Goal: Task Accomplishment & Management: Complete application form

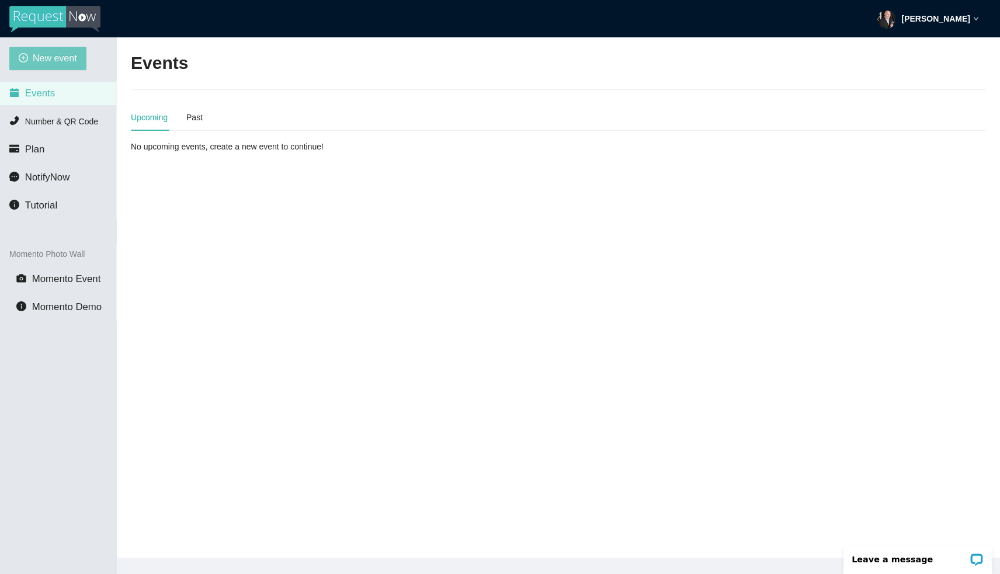
click at [55, 55] on span "New event" at bounding box center [55, 58] width 44 height 15
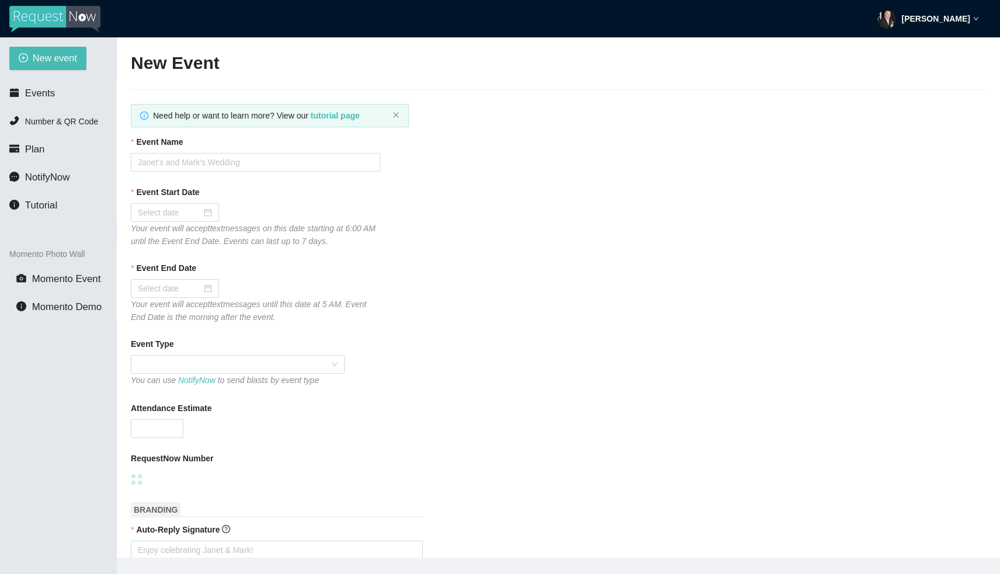
type textarea "[URL][DOMAIN_NAME]"
click at [221, 160] on input "Event Name" at bounding box center [255, 162] width 249 height 19
type input "Ft Bend Austin HoCo 25"
click at [240, 207] on div at bounding box center [255, 212] width 249 height 19
click at [180, 210] on input "Event Start Date" at bounding box center [170, 212] width 64 height 13
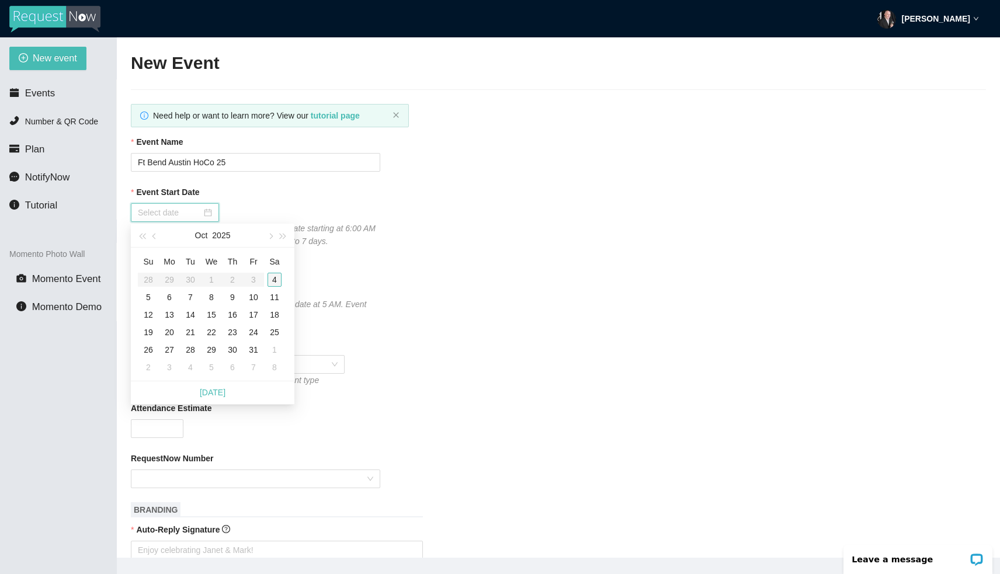
type input "[DATE]"
click at [274, 279] on div "4" at bounding box center [274, 280] width 14 height 14
type input "[DATE]"
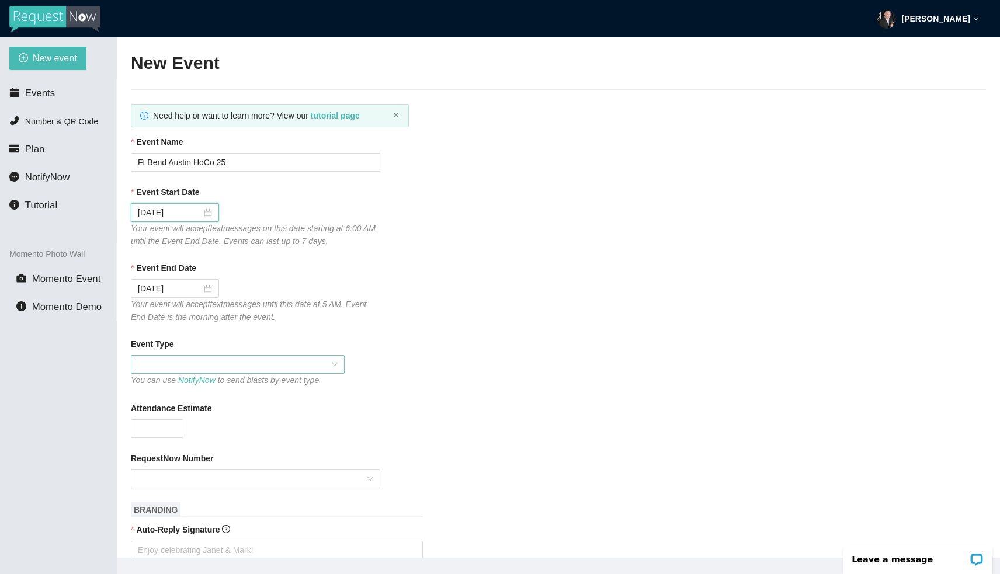
click at [217, 355] on div at bounding box center [238, 364] width 214 height 19
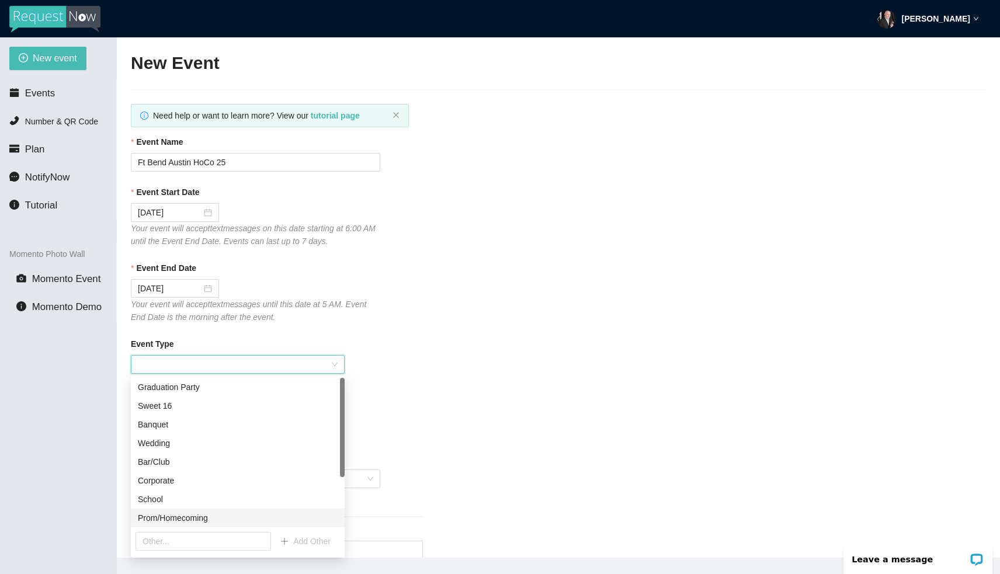
click at [195, 516] on div "Prom/Homecoming" at bounding box center [238, 517] width 200 height 13
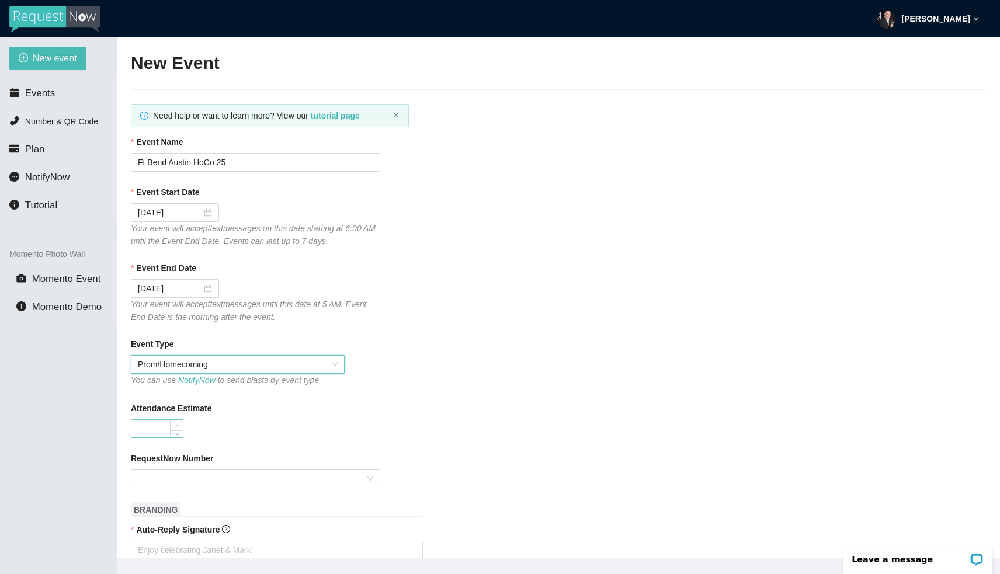
type input "1"
click at [181, 424] on span "Increase Value" at bounding box center [176, 425] width 13 height 11
type input "500"
click at [159, 477] on input "RequestNow Number" at bounding box center [251, 479] width 227 height 18
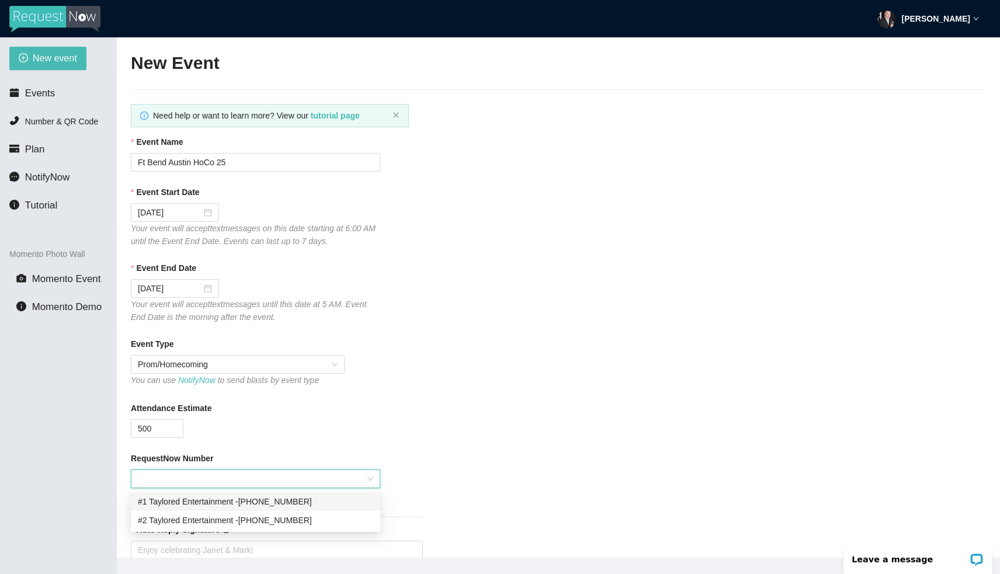
click at [164, 502] on div "#1 Taylored Entertainment - [PHONE_NUMBER]" at bounding box center [255, 501] width 235 height 13
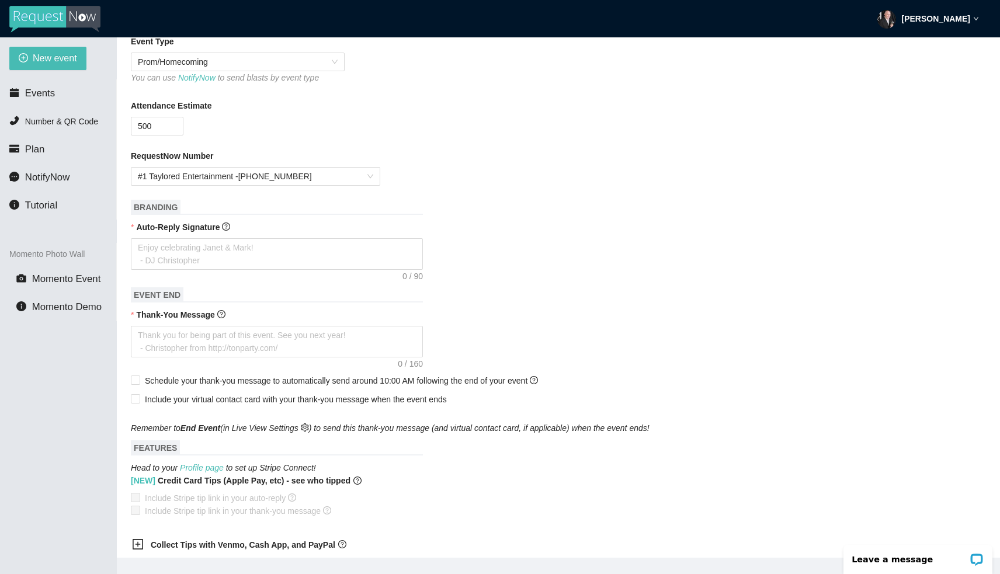
scroll to position [303, 0]
click at [232, 250] on textarea "Auto-Reply Signature" at bounding box center [277, 254] width 292 height 32
type textarea "T"
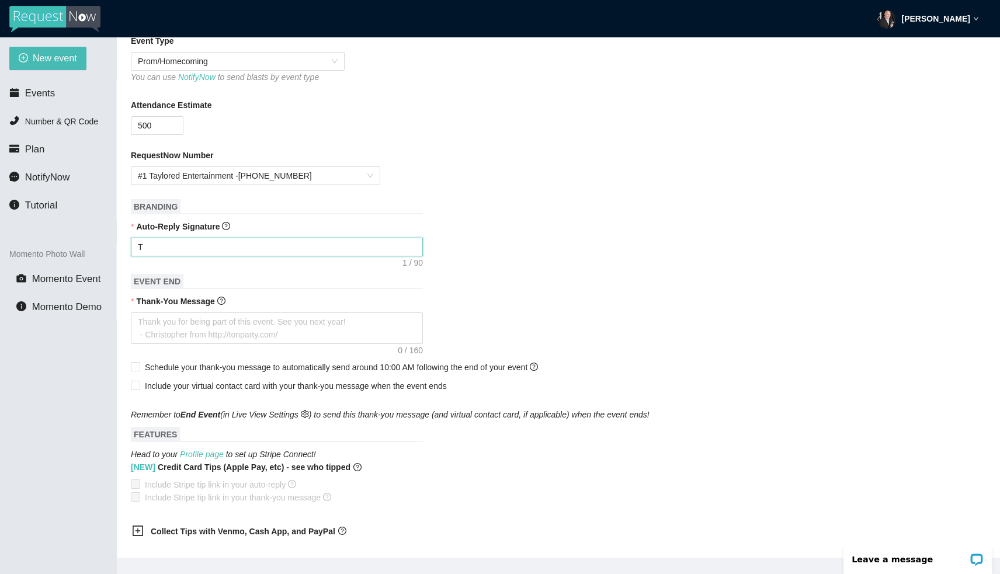
type textarea "Th"
type textarea "Tha"
type textarea "Than"
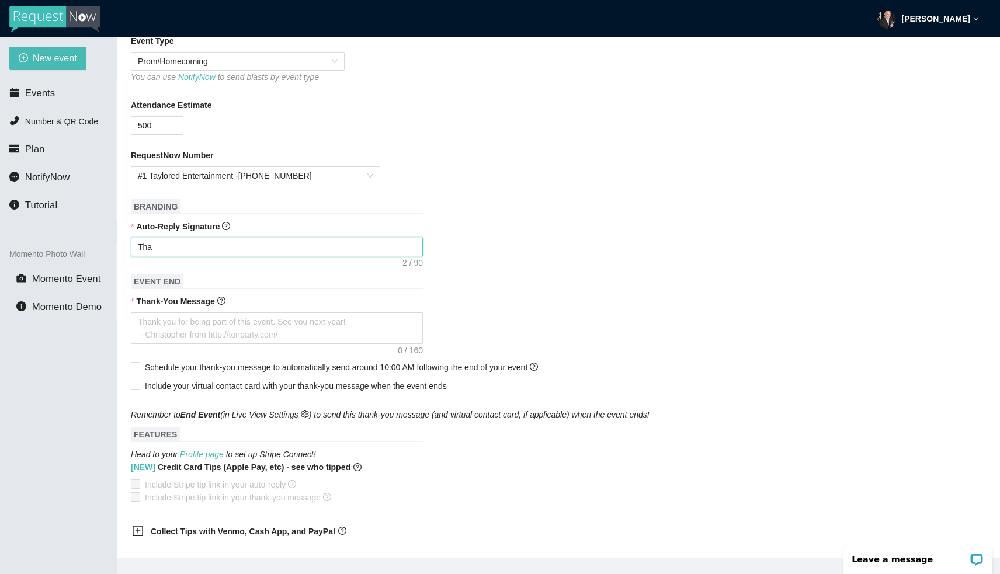
type textarea "Than"
type textarea "Thank"
type textarea "Thanks"
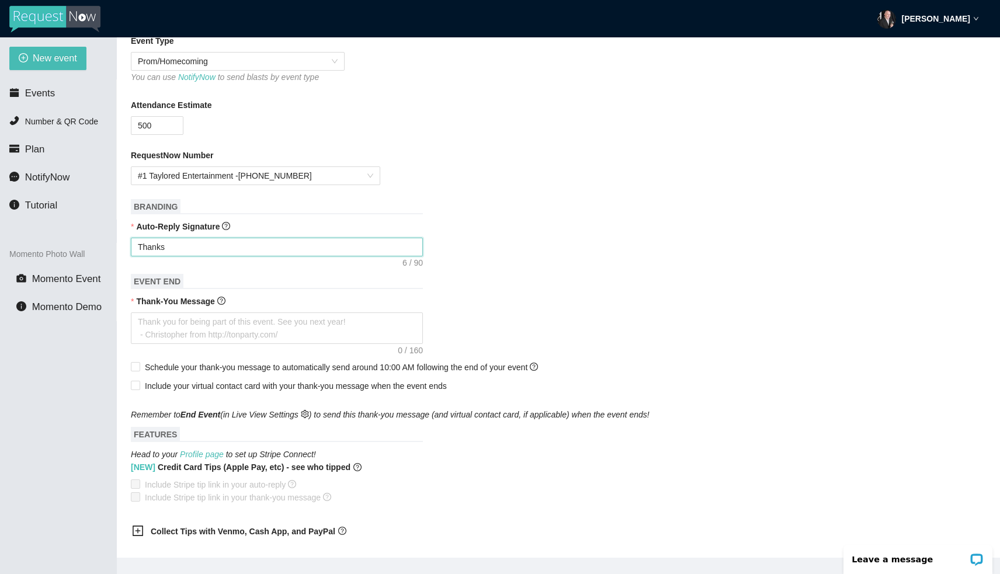
type textarea "Thanks"
type textarea "Thanks f"
type textarea "Thanks fo"
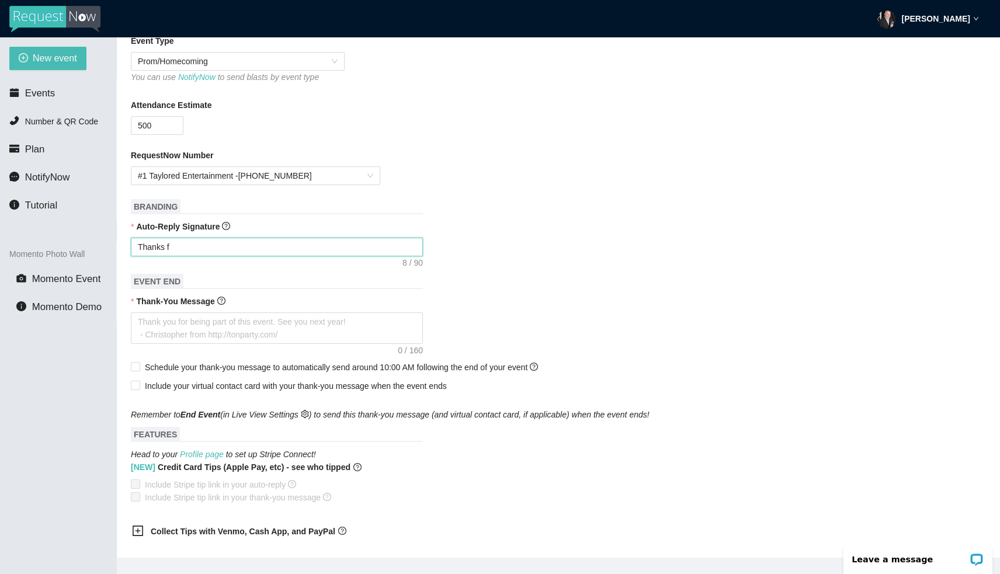
type textarea "Thanks fo"
type textarea "Thanks for"
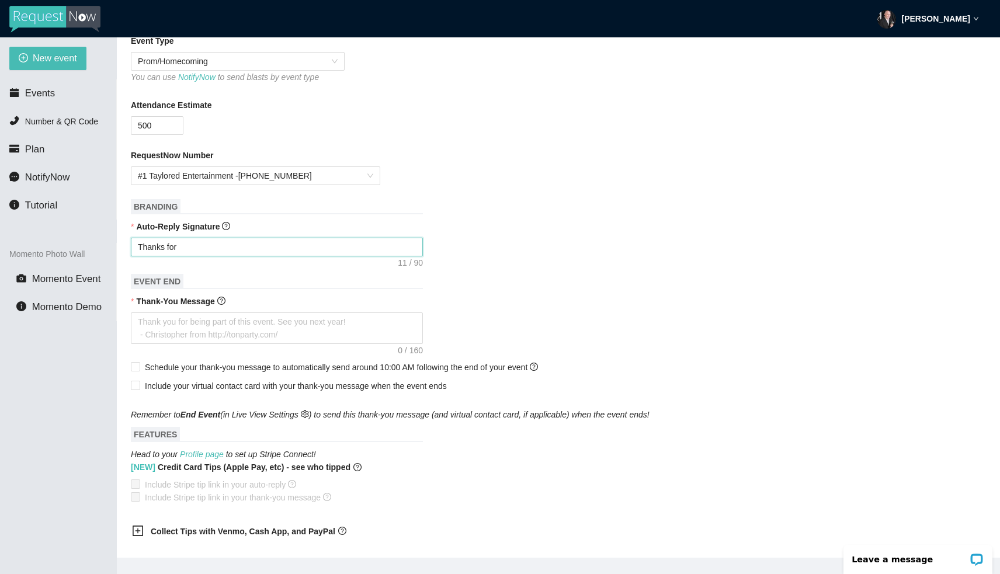
type textarea "Thanks for y"
type textarea "Thanks for yo"
type textarea "Thanks for you"
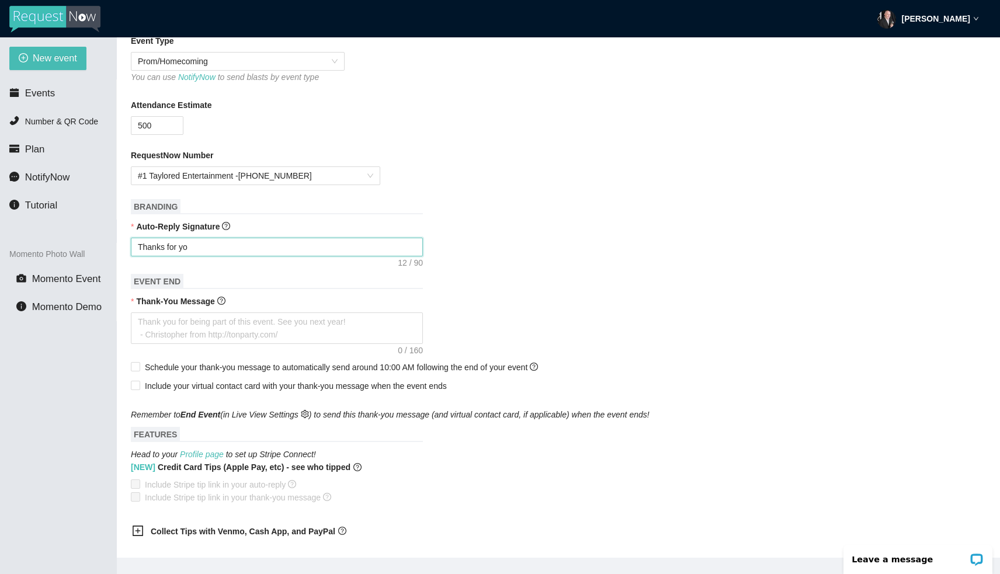
type textarea "Thanks for you"
type textarea "Thanks for your"
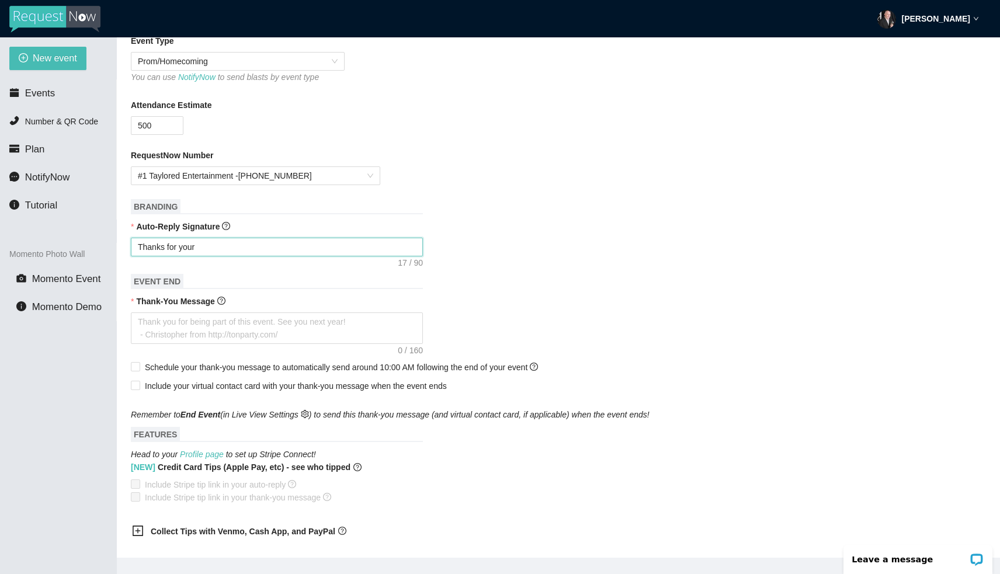
type textarea "Thanks for your s"
type textarea "Thanks for your su"
type textarea "Thanks for your sug"
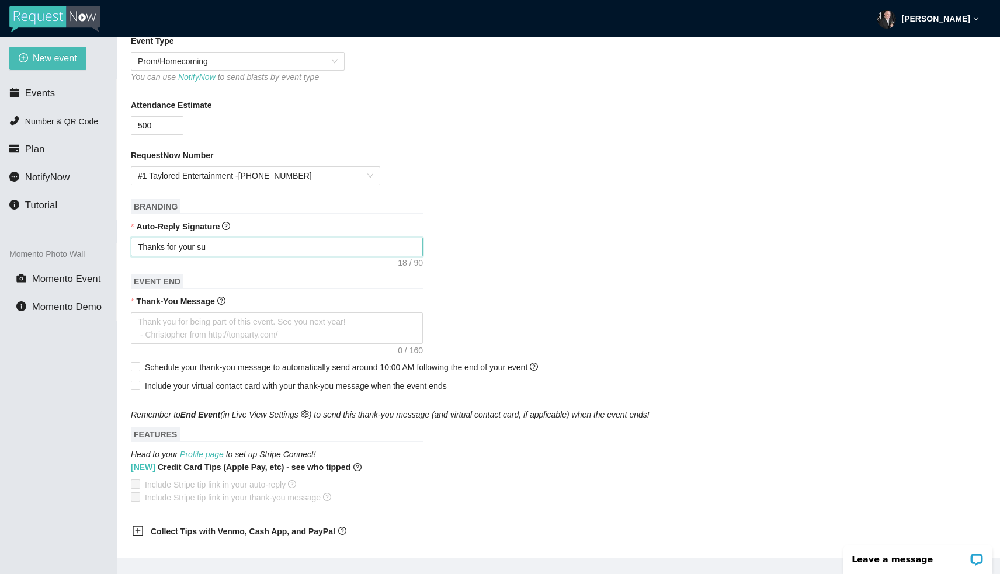
type textarea "Thanks for your sug"
type textarea "Thanks for your [PERSON_NAME]"
type textarea "Thanks for your sugge"
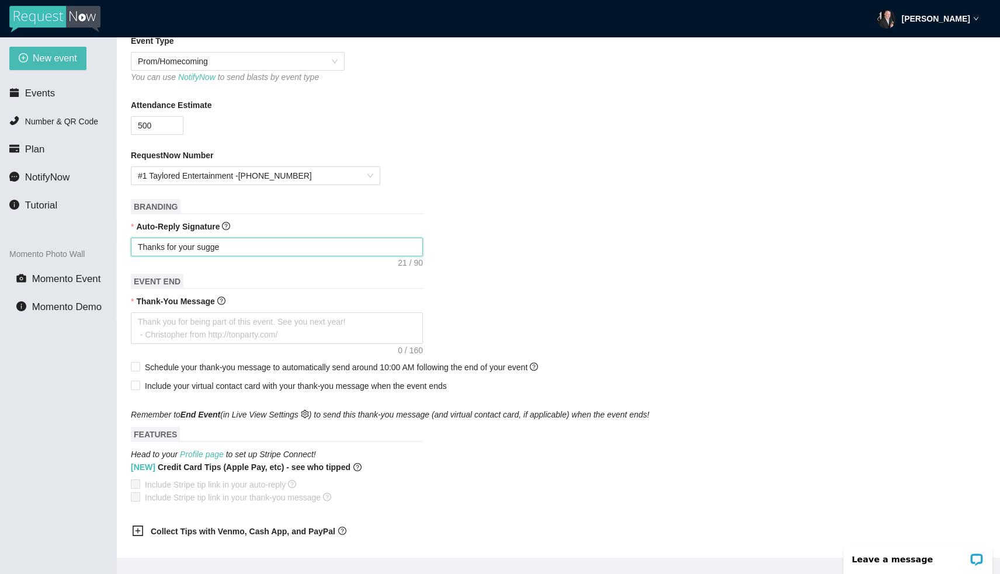
type textarea "Thanks for your sugges"
type textarea "Thanks for your suggest"
type textarea "Thanks for your suggesti"
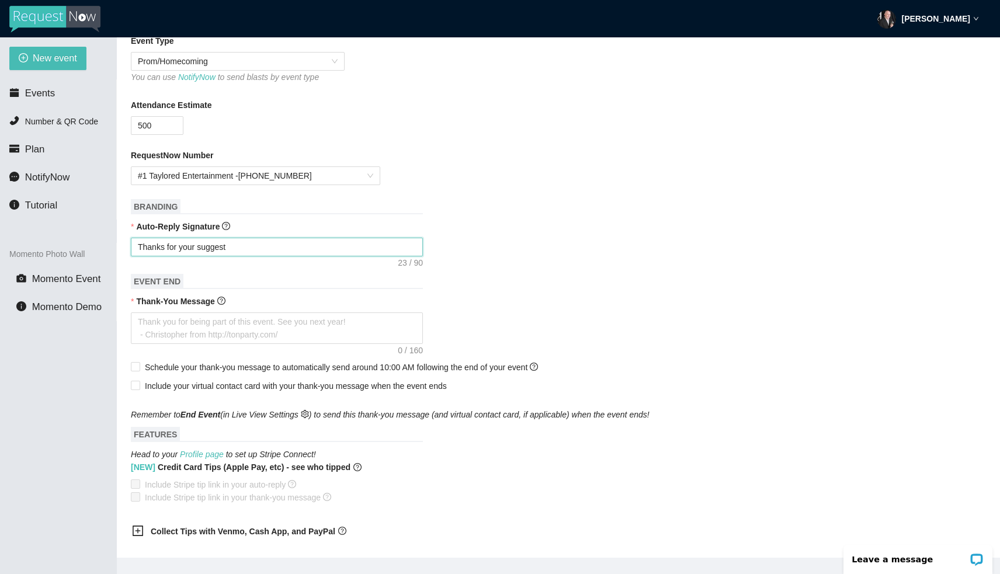
type textarea "Thanks for your suggesti"
type textarea "Thanks for your suggestio"
type textarea "Thanks for your suggestion"
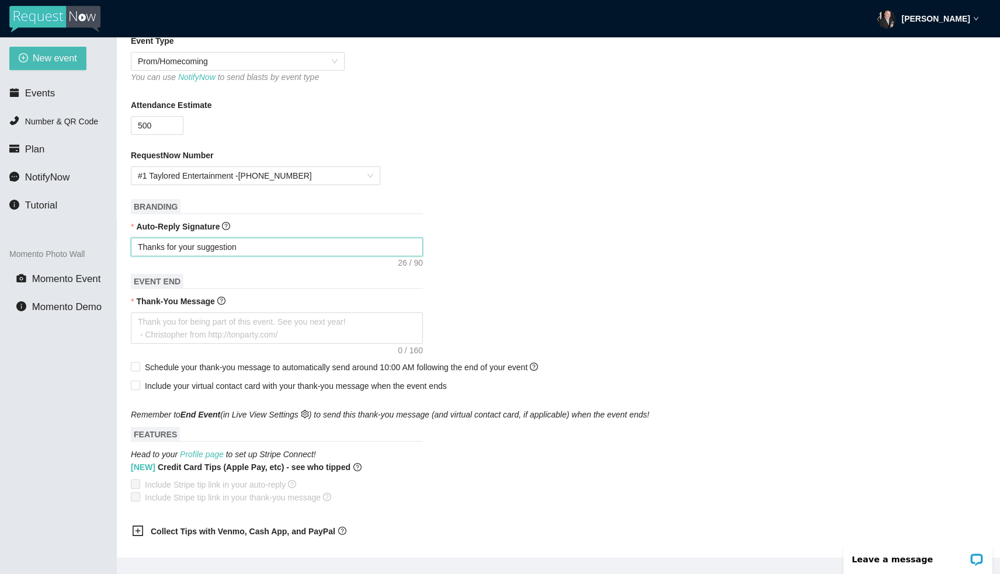
type textarea "Thanks for your suggestions"
type textarea "Thanks for your suggestions!"
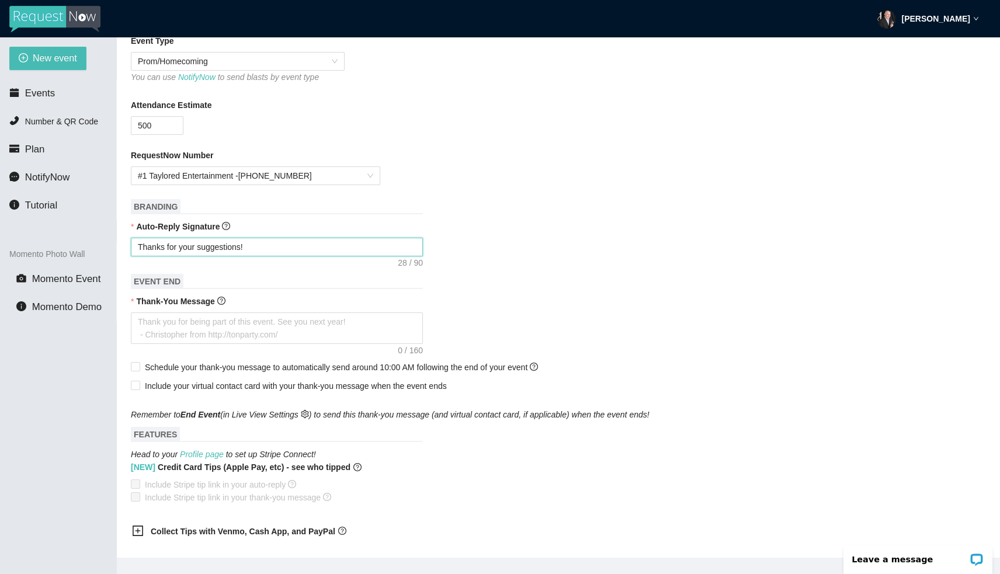
type textarea "Thanks for your suggestions!"
type textarea "Thanks for your suggestions! I"
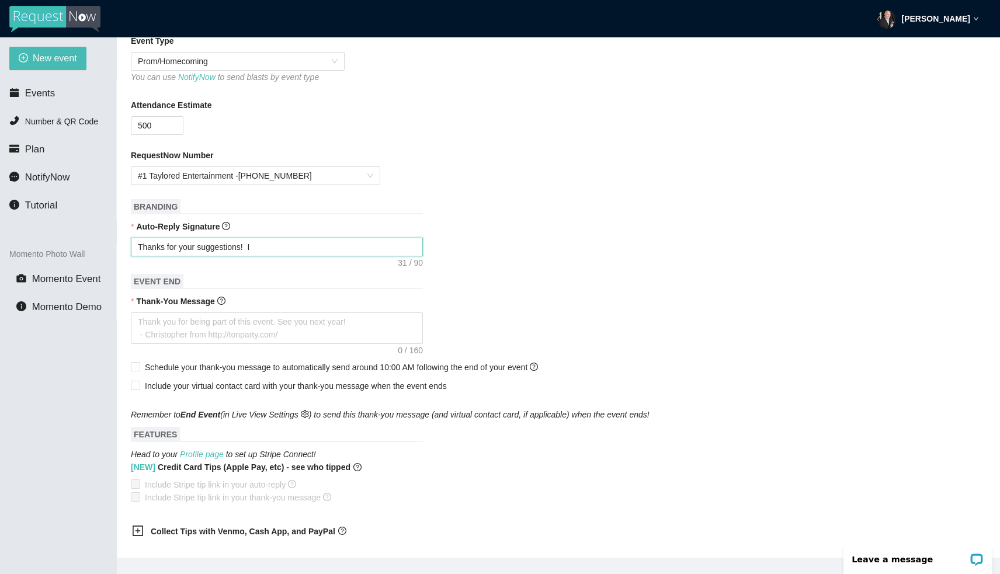
type textarea "Thanks for your suggestions! I'"
type textarea "Thanks for your suggestions! I'l"
type textarea "Thanks for your suggestions! I'll"
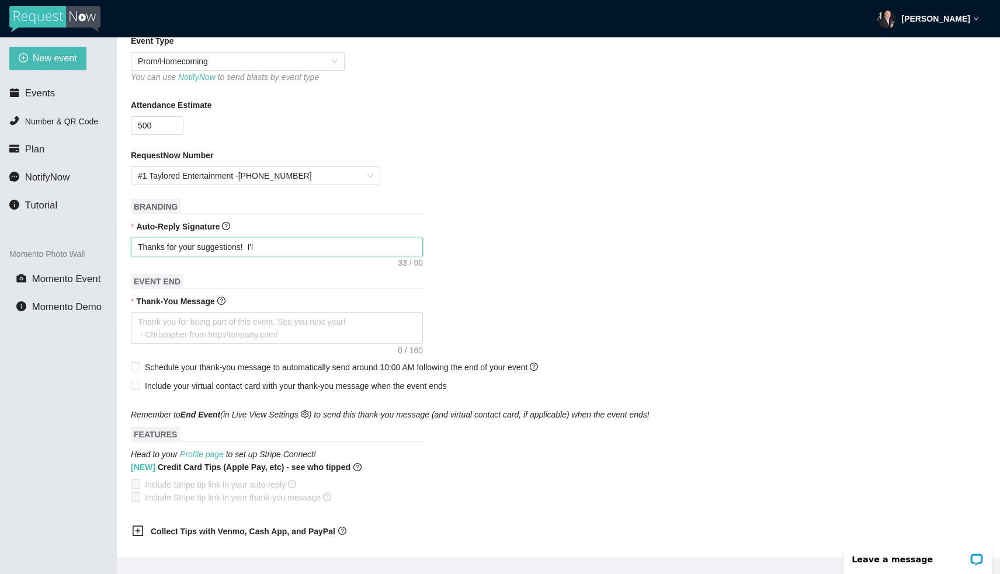
type textarea "Thanks for your suggestions! I'll"
type textarea "Thanks for your suggestions! I'll t"
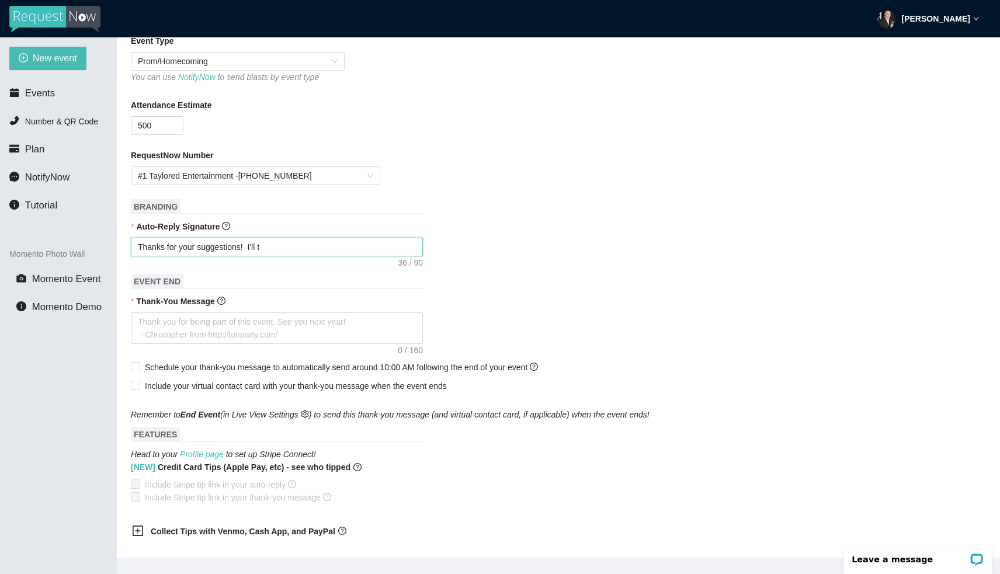
type textarea "Thanks for your suggestions! I'll tr"
type textarea "Thanks for your suggestions! I'll try"
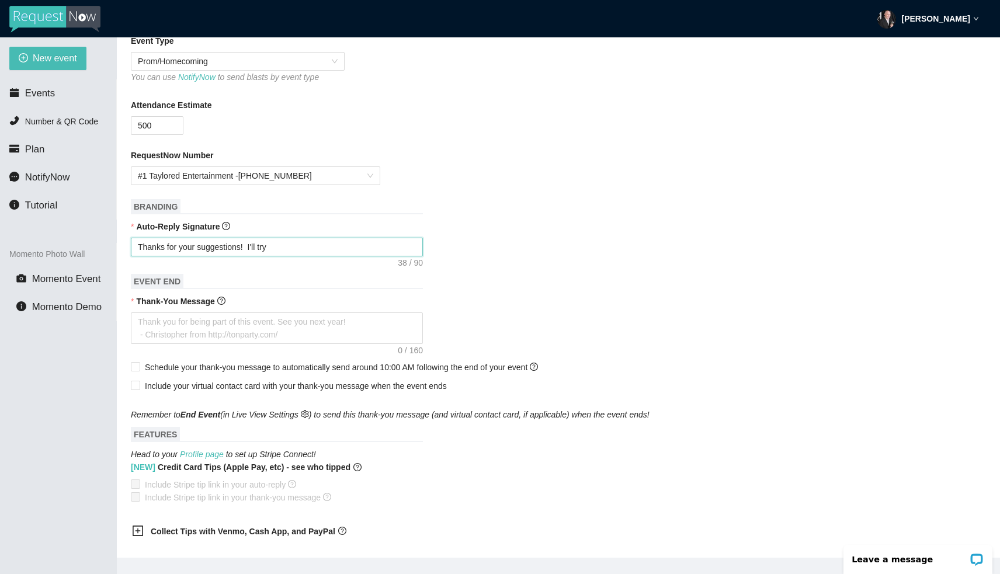
type textarea "Thanks for your suggestions! I'll try"
type textarea "Thanks for your suggestions! I'll try t"
type textarea "Thanks for your suggestions! I'll try to"
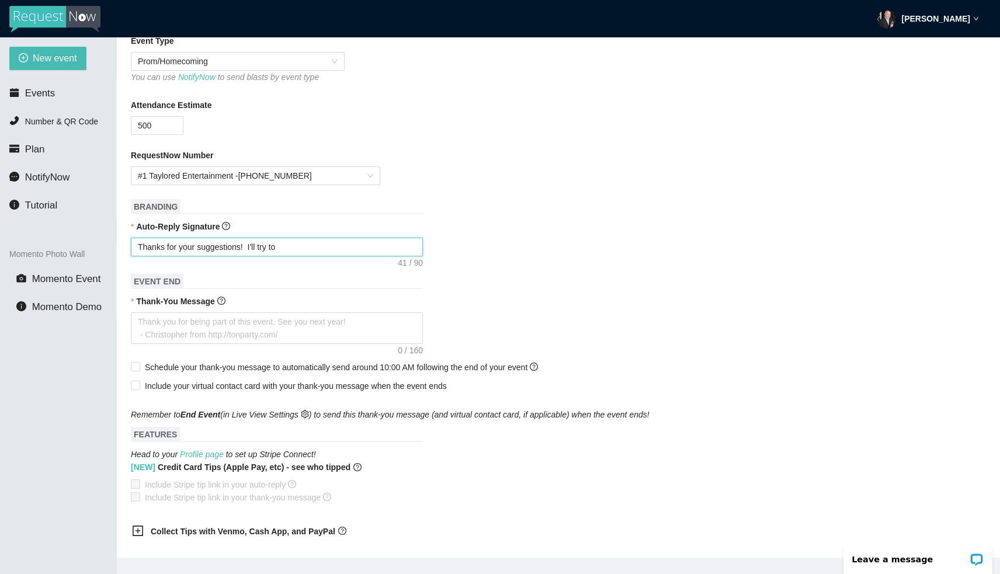
type textarea "Thanks for your suggestions! I'll try to"
type textarea "Thanks for your suggestions! I'll try to w"
type textarea "Thanks for your suggestions! I'll try to wo"
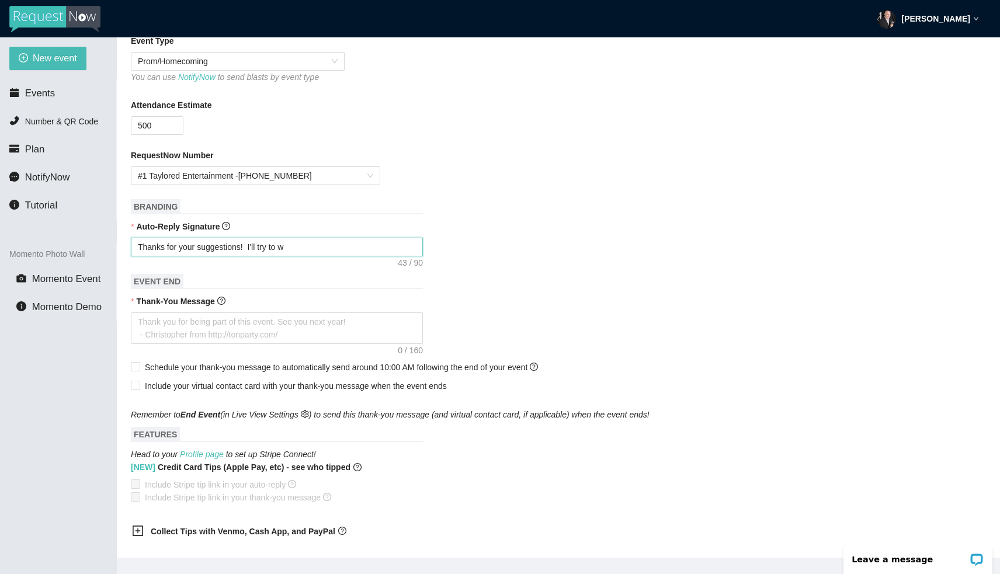
type textarea "Thanks for your suggestions! I'll try to wo"
type textarea "Thanks for your suggestions! I'll try to wor"
type textarea "Thanks for your suggestions! I'll try to work"
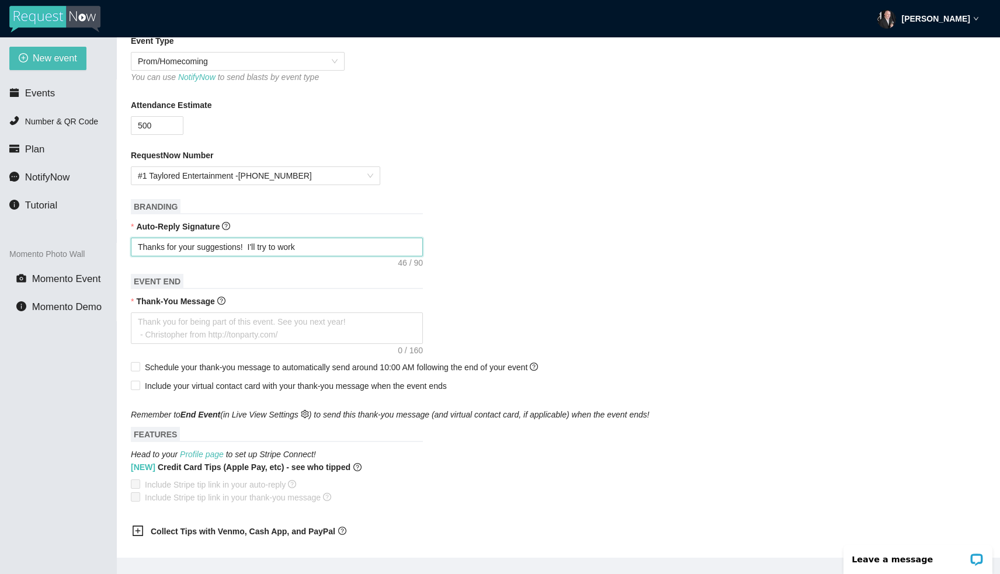
type textarea "Thanks for your suggestions! I'll try to work"
type textarea "Thanks for your suggestions! I'll try to work i"
type textarea "Thanks for your suggestions! I'll try to work it"
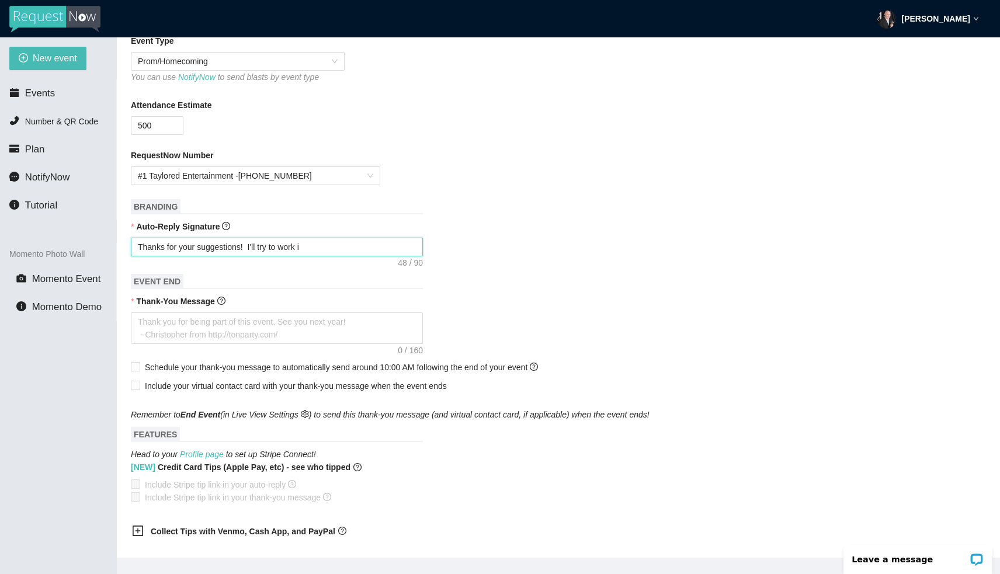
type textarea "Thanks for your suggestions! I'll try to work it"
type textarea "Thanks for your suggestions! I'll try to work it i"
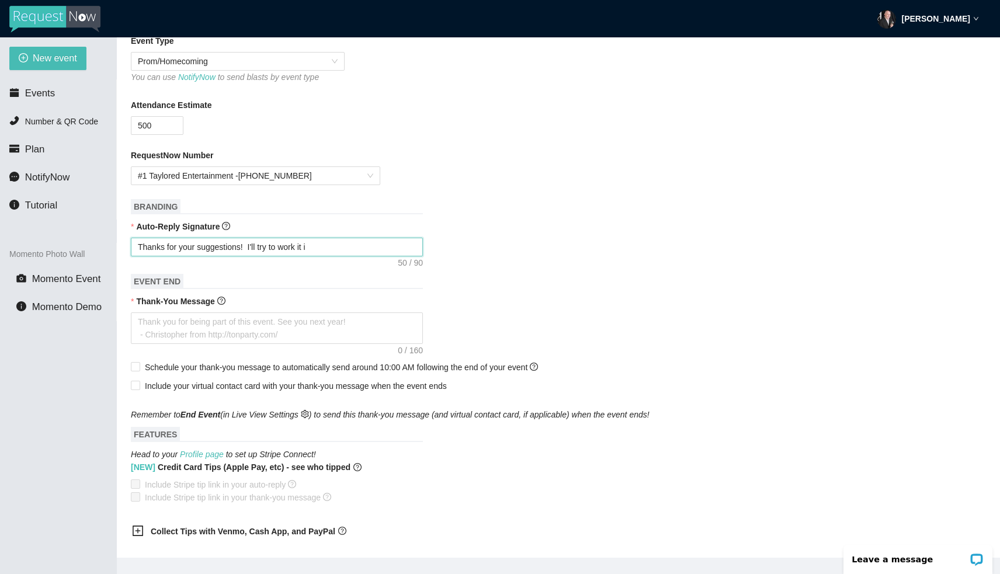
type textarea "Thanks for your suggestions! I'll try to work it in"
type textarea "Thanks for your suggestions! I'll try to work it in!"
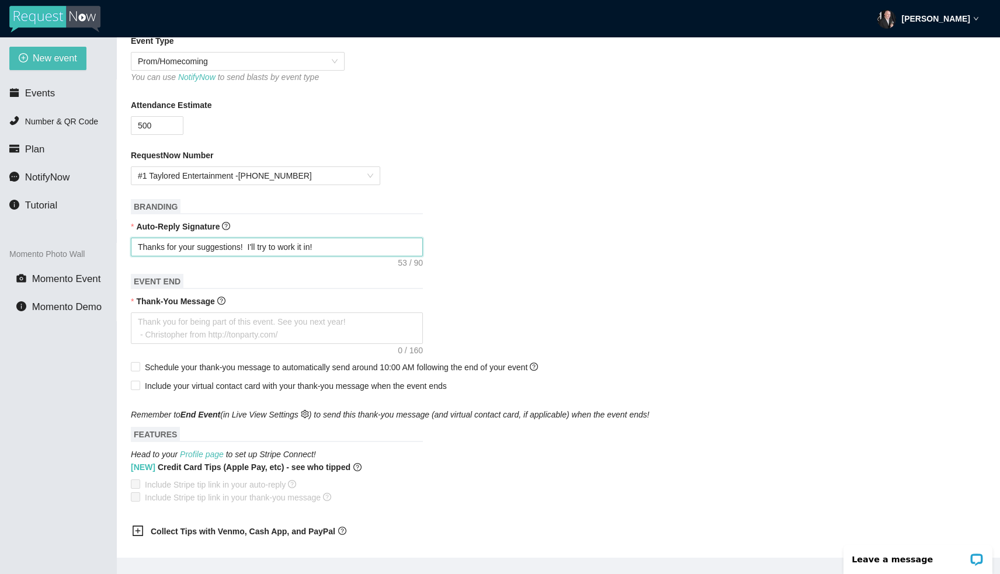
type textarea "Thanks for your suggestions! I'll try to work it in!"
type textarea "Thanks for your suggestions! I'll try to work it in! D"
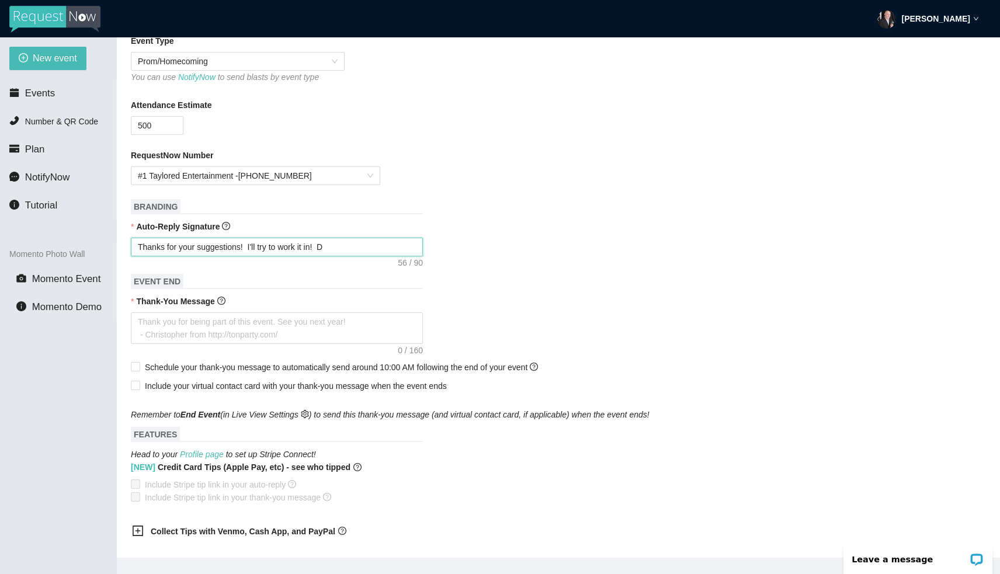
type textarea "Thanks for your suggestions! I'll try to work it in! DJ"
type textarea "Thanks for your suggestions! I'll try to work it in! DJ O"
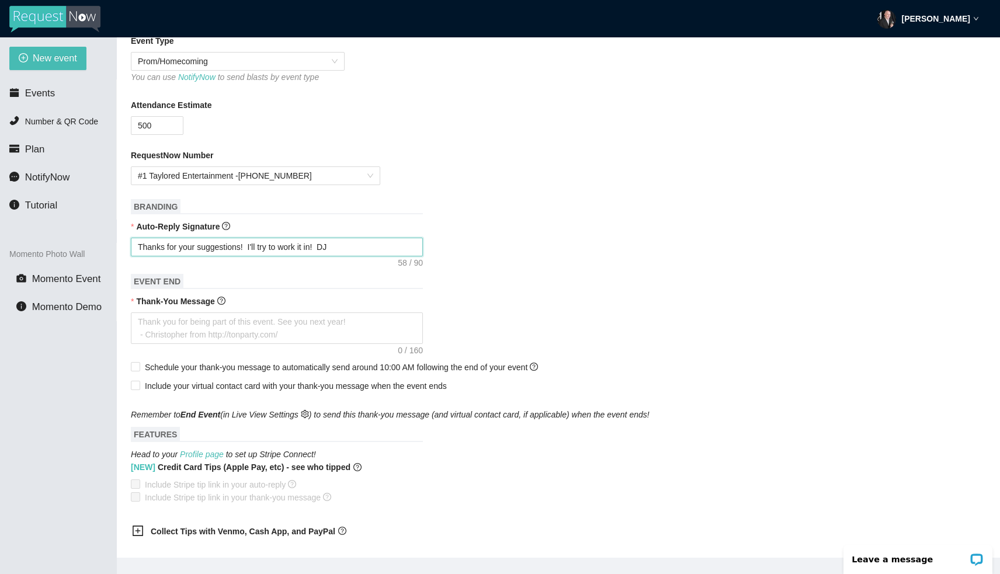
type textarea "Thanks for your suggestions! I'll try to work it in! DJ O"
type textarea "Thanks for your suggestions! I'll try to work it in! DJ Ol"
type textarea "Thanks for your suggestions! I'll try to work it in! DJ Oly"
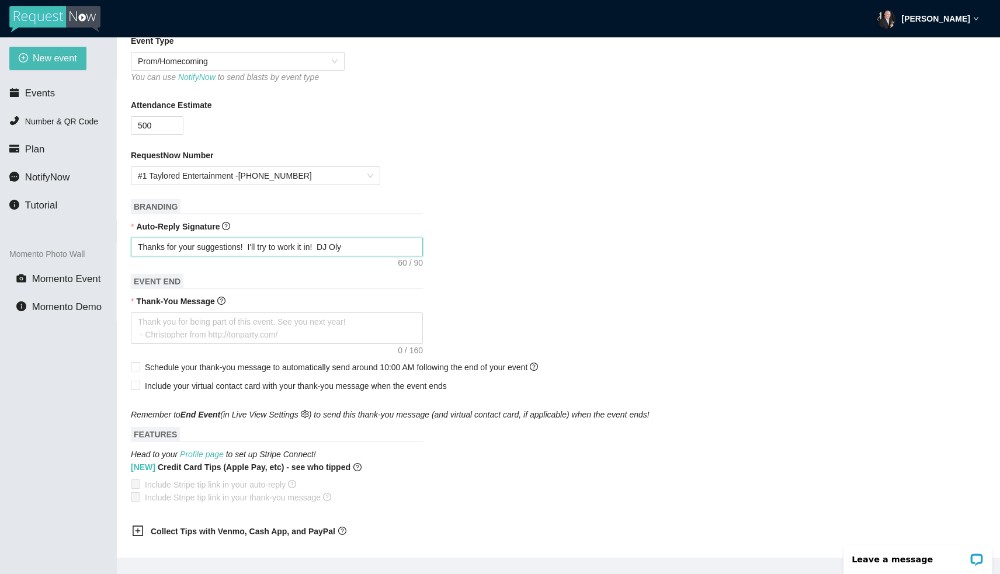
type textarea "Thanks for your suggestions! I'll try to work it in! DJ Olyn"
click at [215, 321] on textarea "Thank-You Message" at bounding box center [277, 328] width 292 height 32
type textarea "T"
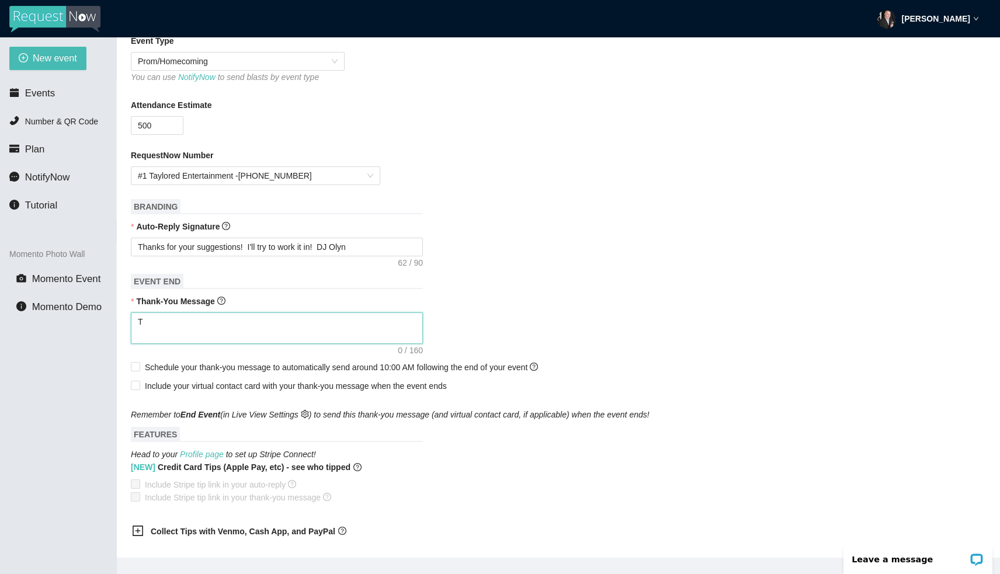
type textarea "Th"
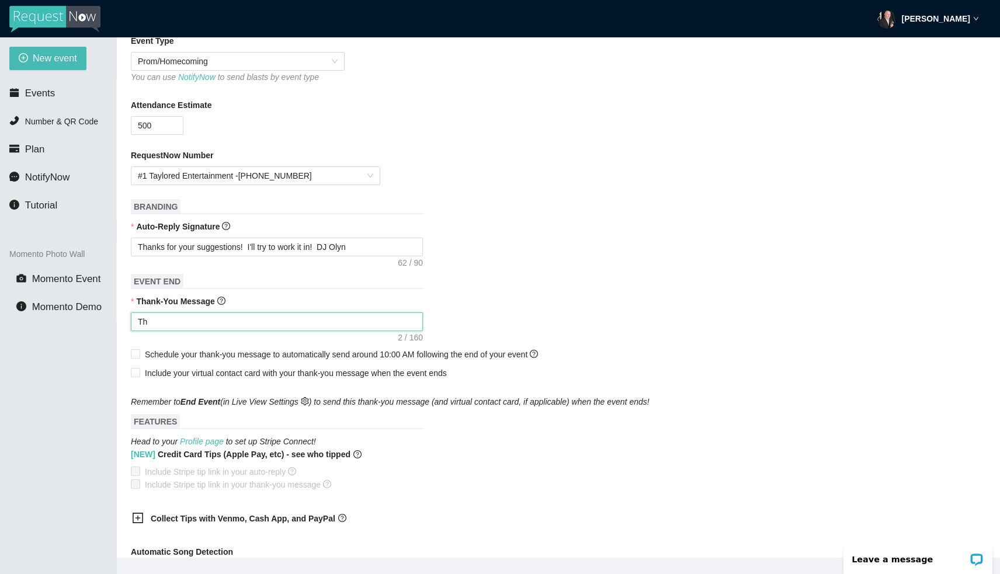
type textarea "Tha"
type textarea "Than"
type textarea "Thank"
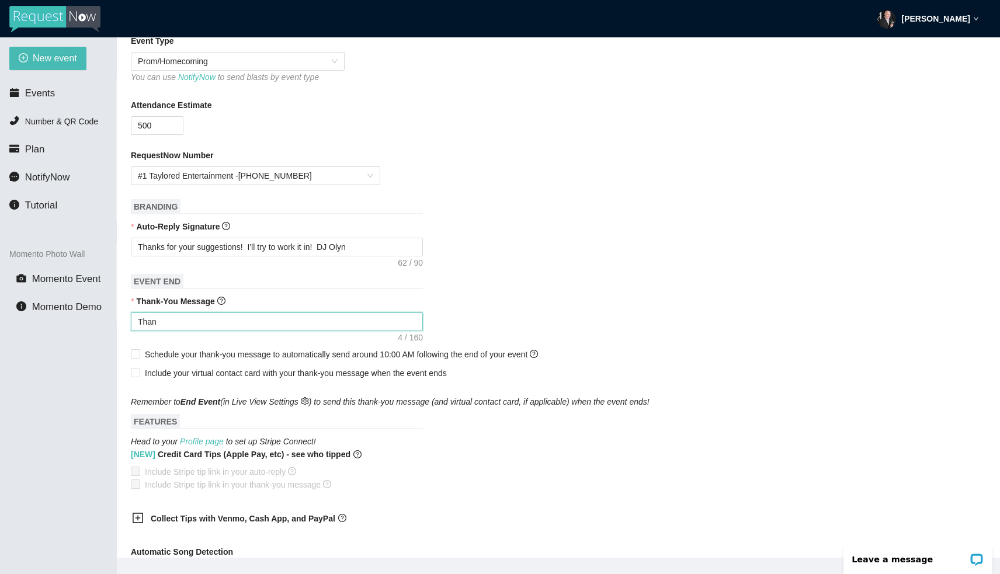
type textarea "Thank"
type textarea "Thanks"
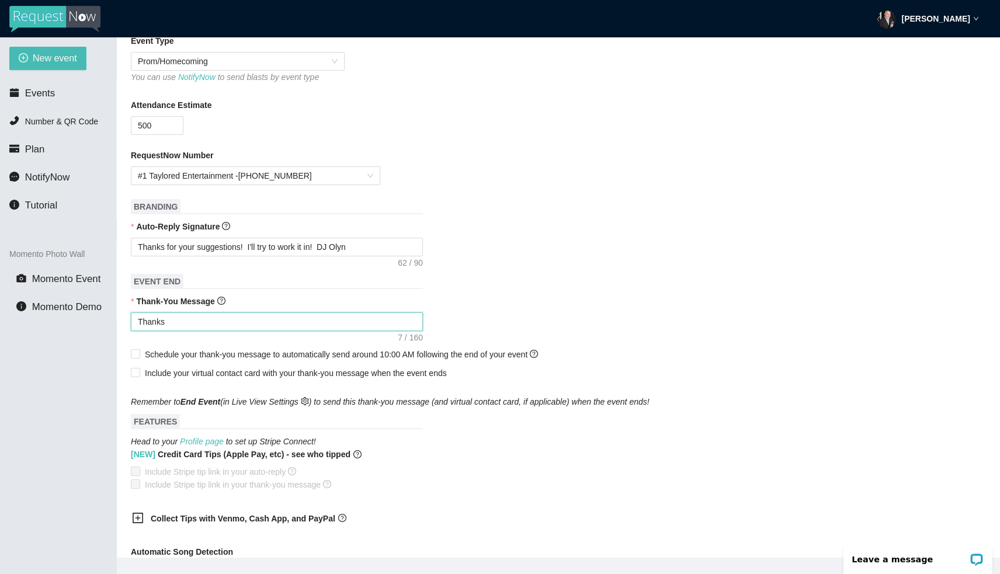
type textarea "Thanks f"
type textarea "Thanks fo"
type textarea "Thanks for"
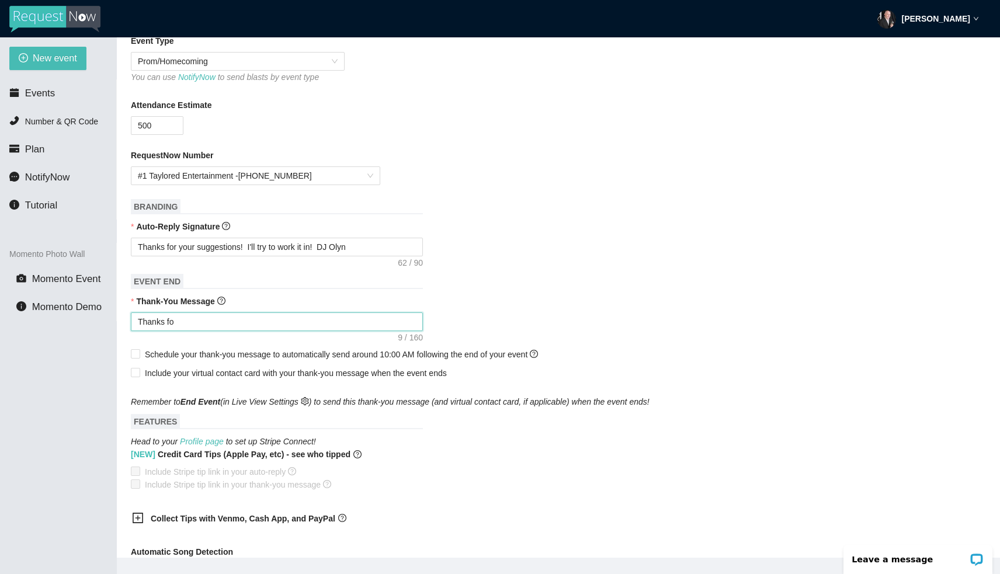
type textarea "Thanks for"
type textarea "Thanks for m"
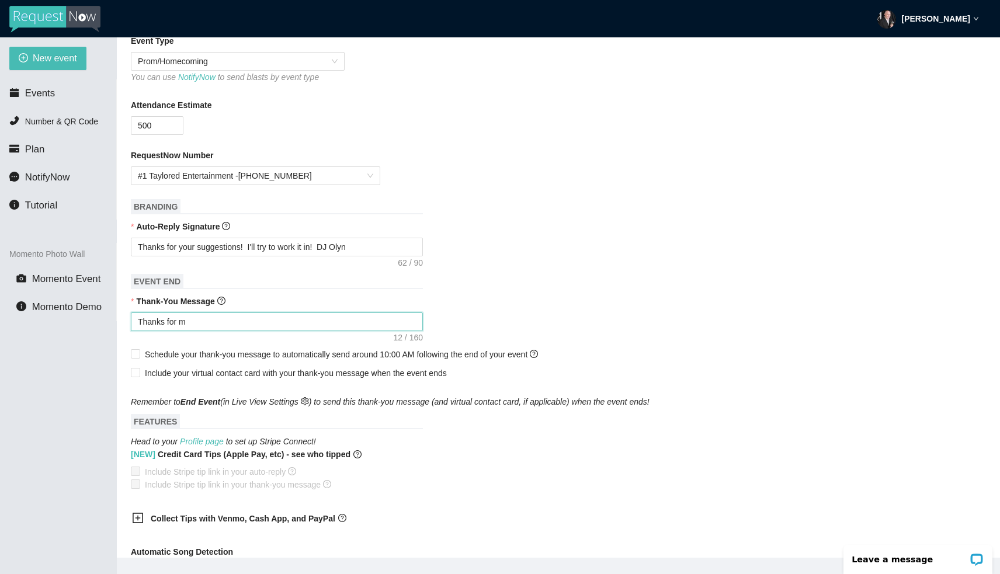
type textarea "Thanks for ma"
type textarea "Thanks for mak"
type textarea "Thanks for [PERSON_NAME]"
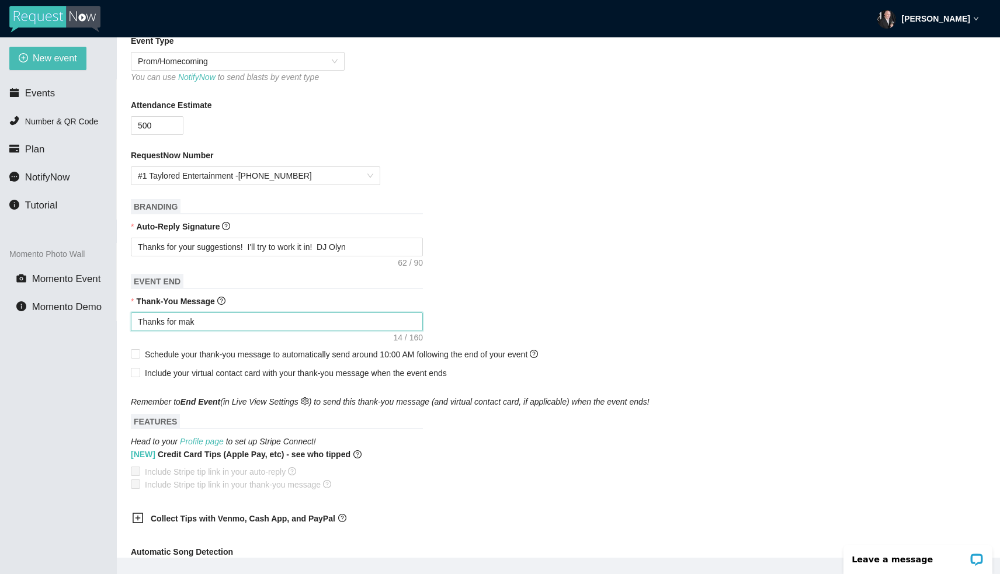
type textarea "Thanks for [PERSON_NAME]"
type textarea "Thanks for makin"
type textarea "Thanks for making"
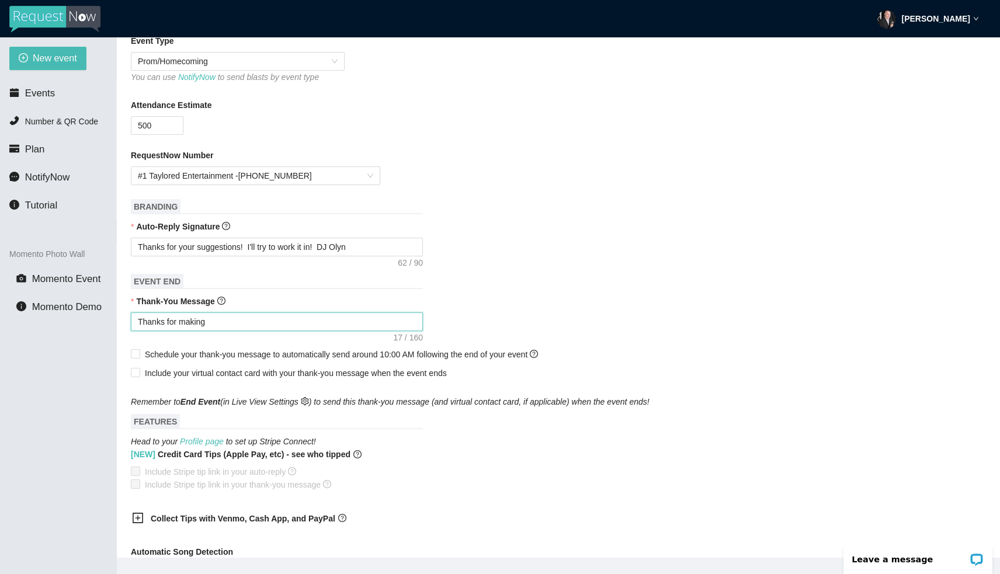
type textarea "Thanks for making"
type textarea "Thanks for making H"
type textarea "Thanks for making Ho"
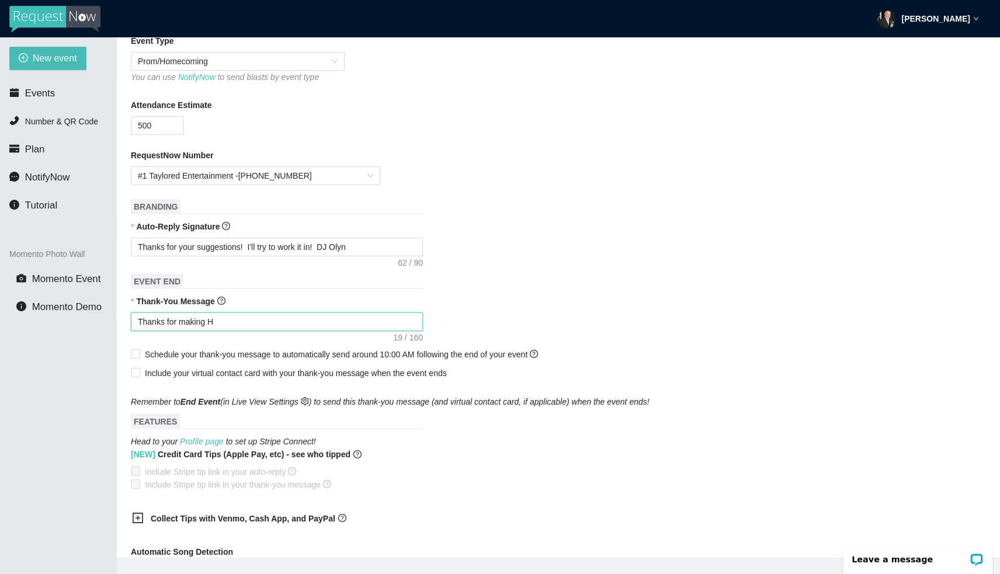
type textarea "Thanks for making Ho"
type textarea "Thanks for making HoC"
type textarea "Thanks for making HoCo"
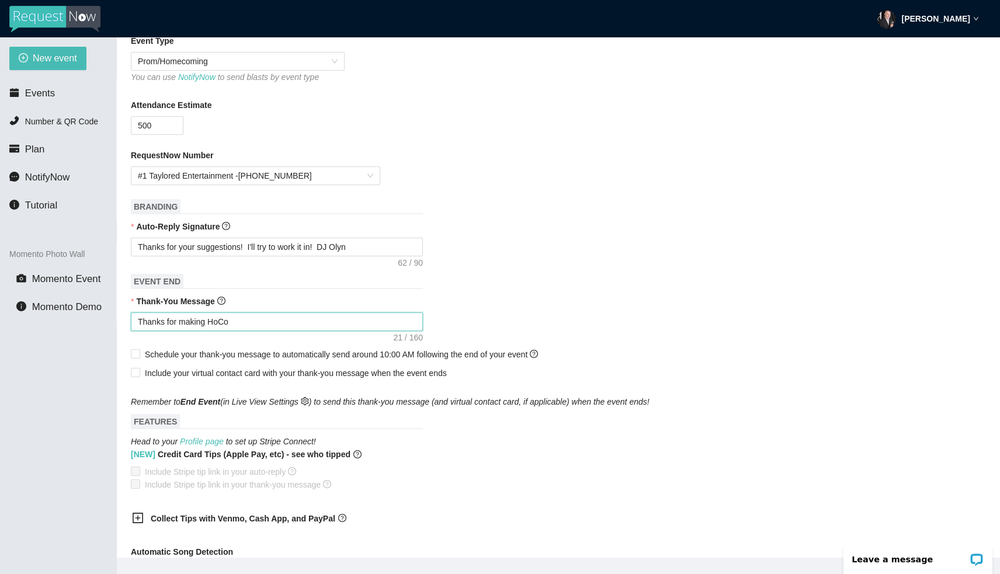
type textarea "Thanks for making HoCo"
type textarea "Thanks for making HoCo g"
type textarea "Thanks for making HoCo gr"
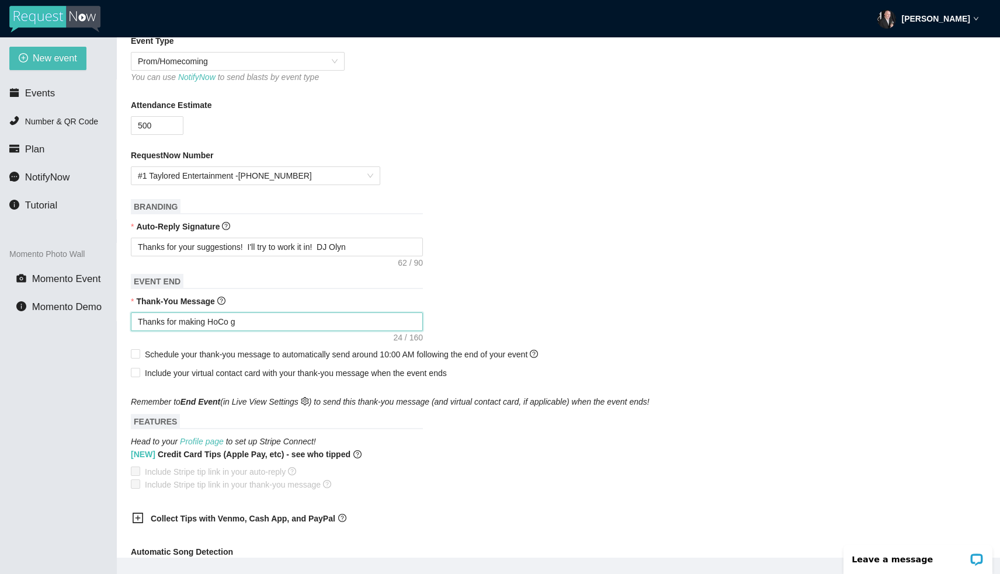
type textarea "Thanks for making HoCo gr"
type textarea "Thanks for making HoCo gre"
type textarea "Thanks for making HoCo grea"
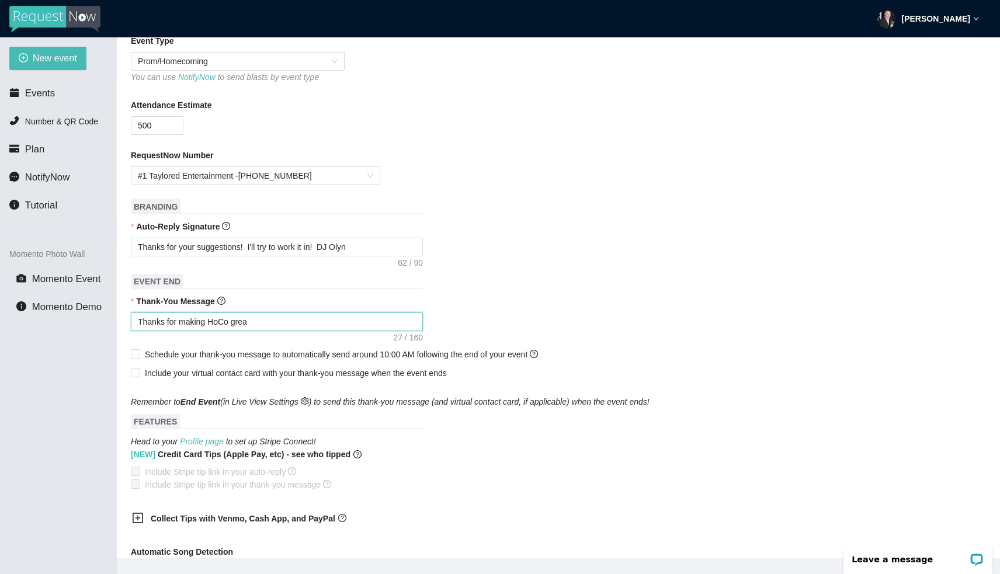
type textarea "Thanks for making HoCo great"
type textarea "Thanks for making HoCo great!"
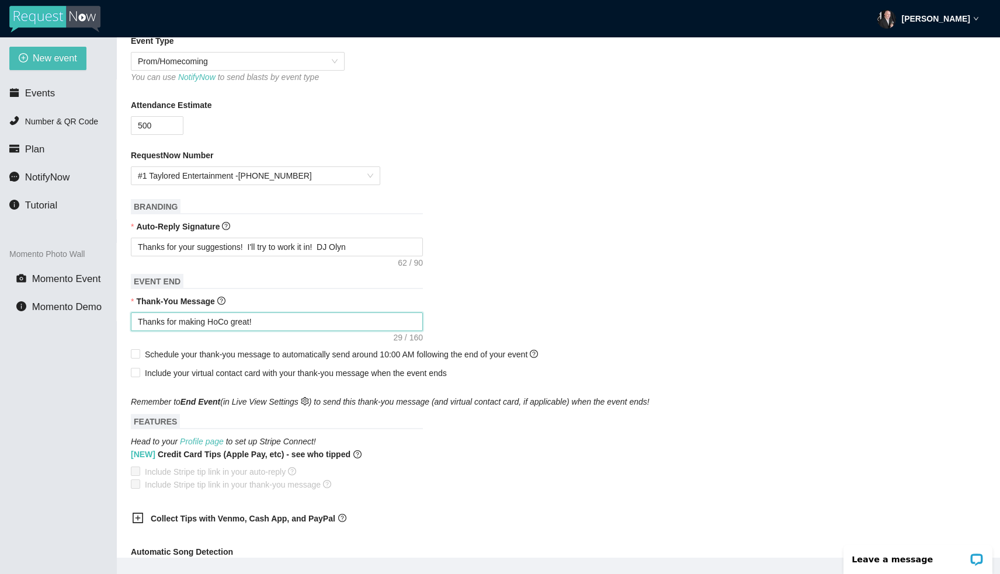
type textarea "Thanks for making HoCo great!"
type textarea "Thanks for making HoCo great! D"
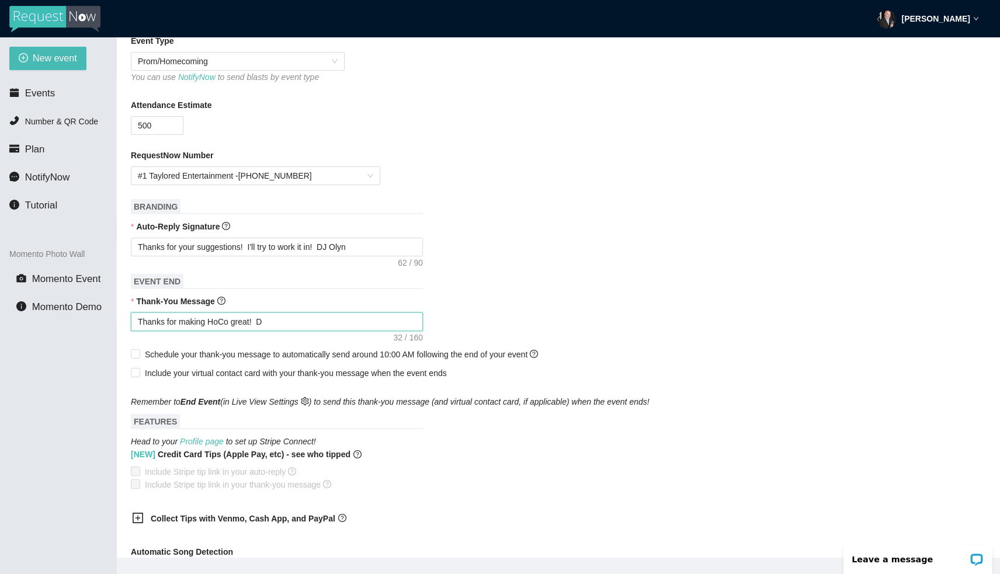
type textarea "Thanks for making HoCo great! DJ"
type textarea "Thanks for making HoCo great! DJ O"
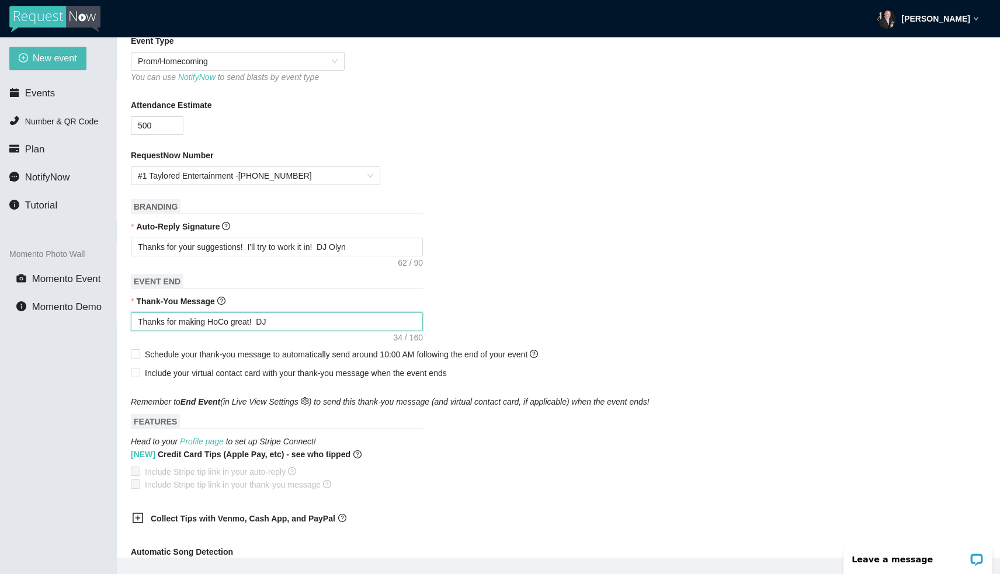
type textarea "Thanks for making HoCo great! DJ O"
click at [955, 328] on div "Thanks for making HoCo great! DJ Olyn" at bounding box center [558, 321] width 855 height 19
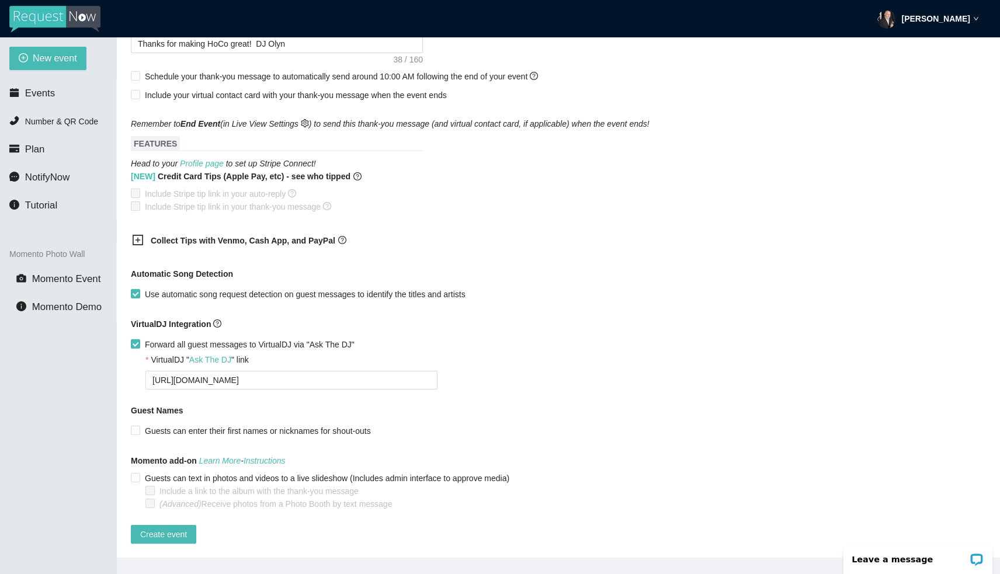
scroll to position [589, 0]
click at [162, 528] on span "Create event" at bounding box center [163, 534] width 47 height 13
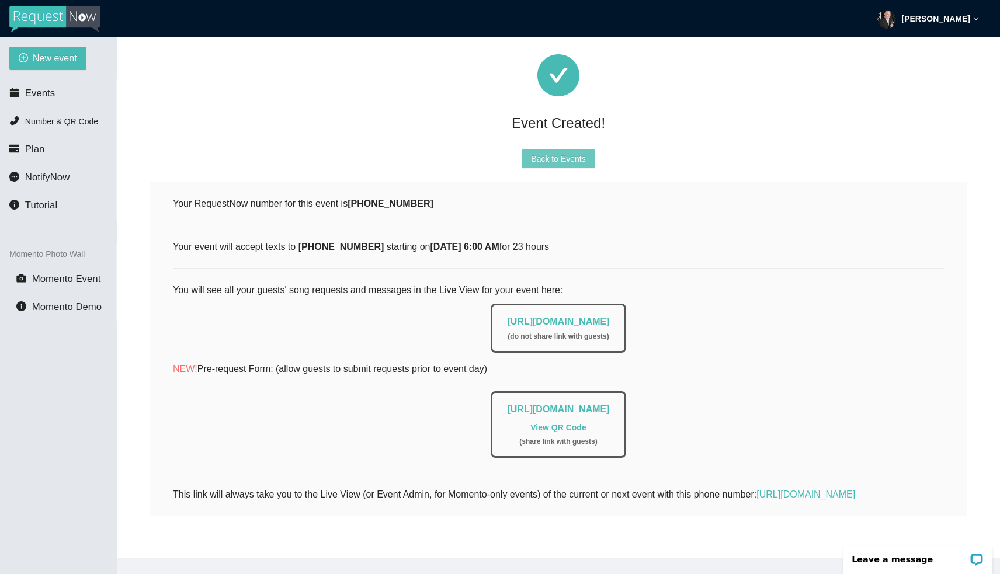
click at [550, 153] on span "Back to Events" at bounding box center [558, 158] width 54 height 13
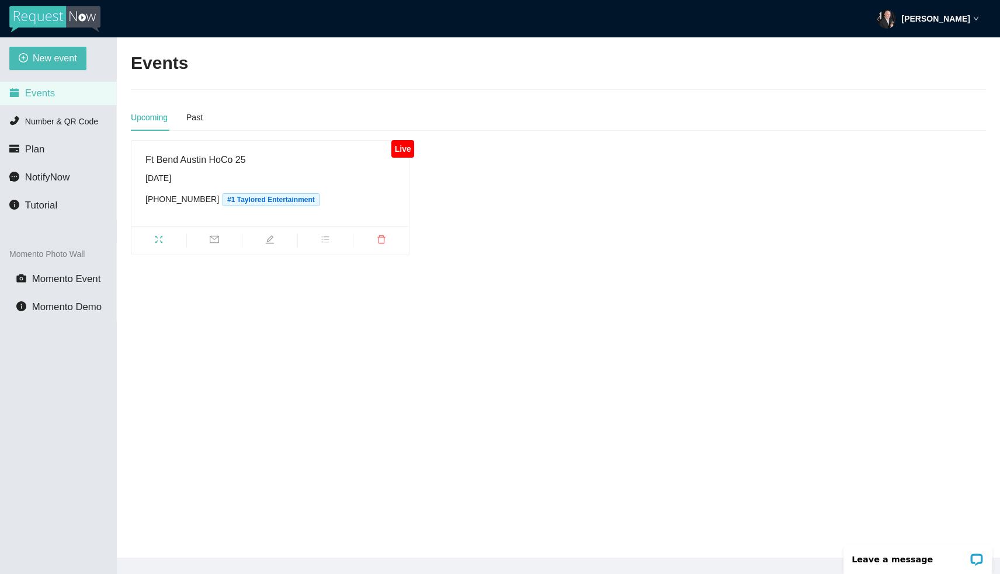
click at [821, 422] on main "Events Upcoming Past Live Ft Bend Austin HoCo 25 [DATE] [PHONE_NUMBER] Taylored…" at bounding box center [558, 297] width 883 height 520
